Goal: Check status: Check status

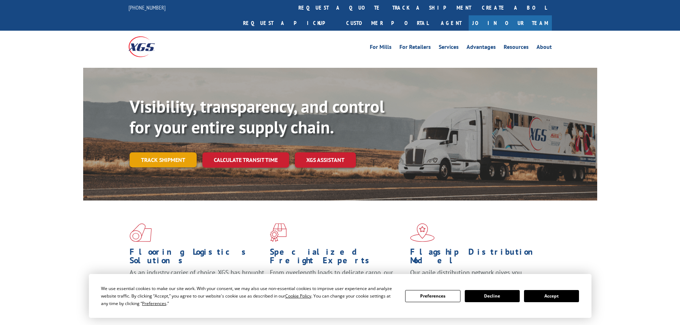
click at [145, 152] on link "Track shipment" at bounding box center [162, 159] width 67 height 15
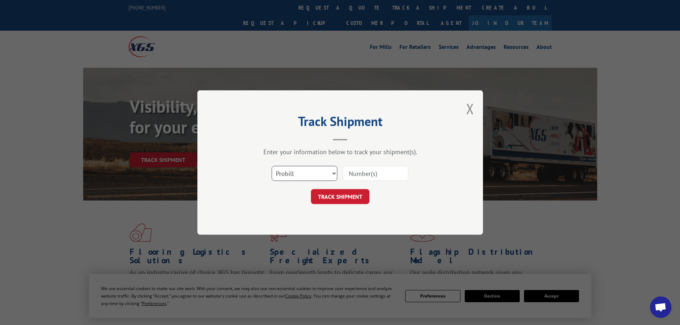
click at [291, 173] on select "Select category... Probill BOL PO" at bounding box center [304, 173] width 66 height 15
select select "bol"
click at [271, 166] on select "Select category... Probill BOL PO" at bounding box center [304, 173] width 66 height 15
click at [380, 172] on input at bounding box center [375, 173] width 66 height 15
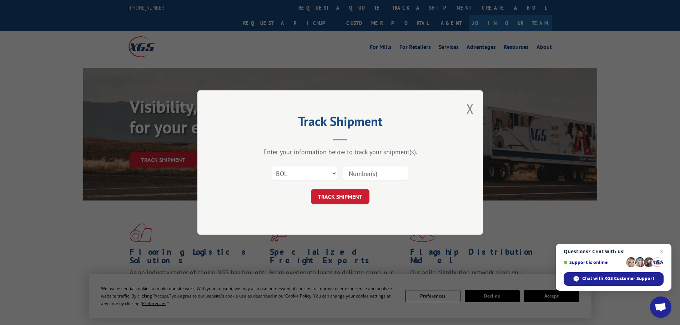
paste input "7074154"
type input "7074154"
click at [330, 198] on button "TRACK SHIPMENT" at bounding box center [340, 196] width 59 height 15
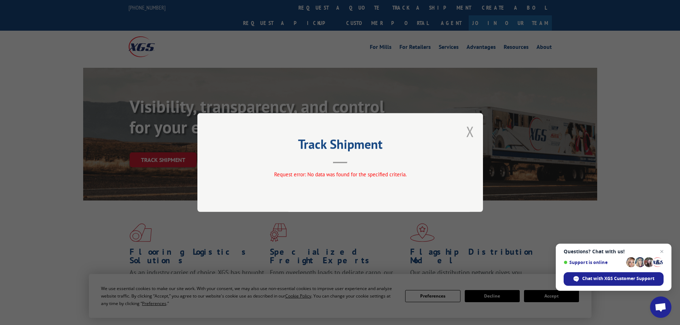
click at [469, 131] on button "Close modal" at bounding box center [470, 131] width 8 height 19
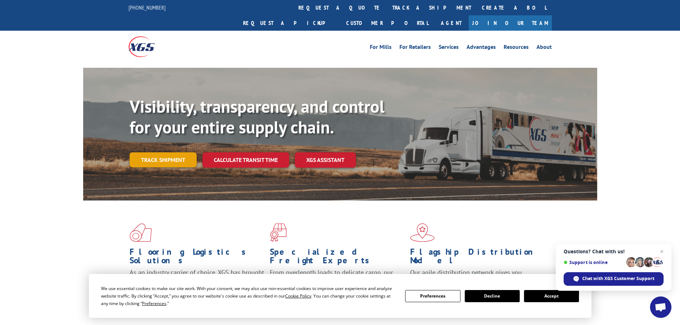
click at [163, 152] on link "Track shipment" at bounding box center [162, 159] width 67 height 15
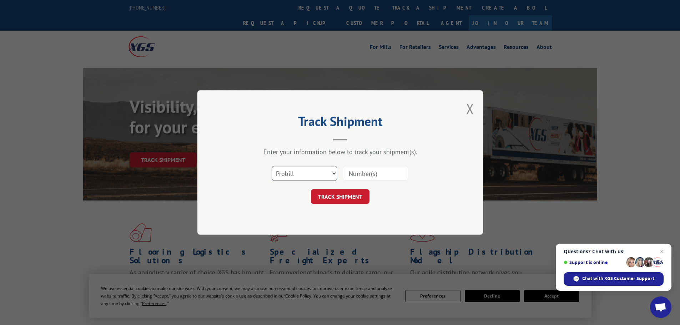
click at [294, 174] on select "Select category... Probill BOL PO" at bounding box center [304, 173] width 66 height 15
select select "po"
click at [271, 166] on select "Select category... Probill BOL PO" at bounding box center [304, 173] width 66 height 15
click at [347, 173] on input at bounding box center [375, 173] width 66 height 15
type input "3854"
